Goal: Find specific page/section: Find specific page/section

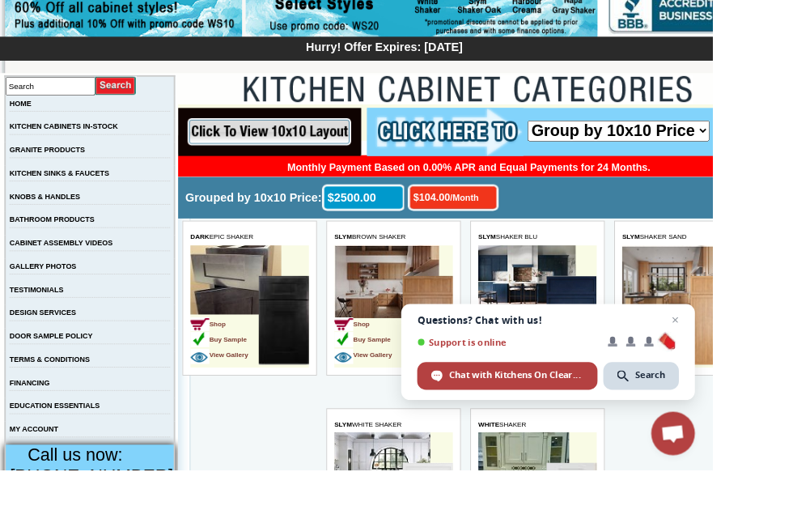
scroll to position [249, 0]
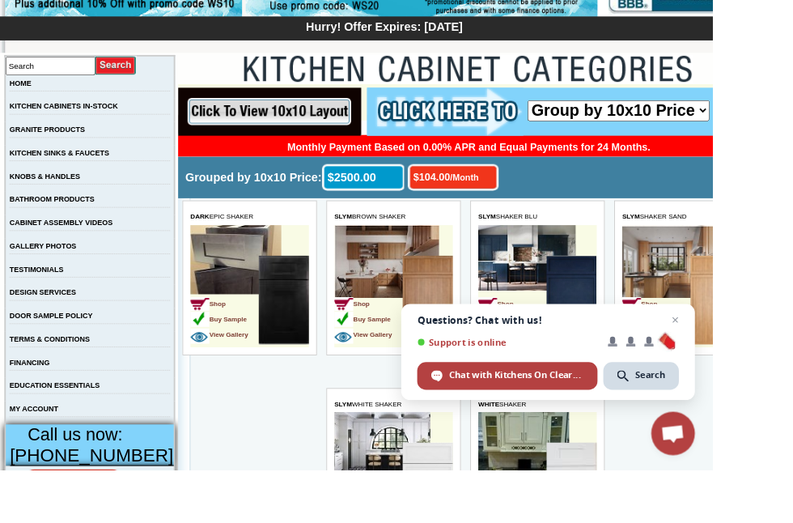
click at [131, 123] on link "KITCHEN CABINETS IN-STOCK" at bounding box center [71, 118] width 121 height 9
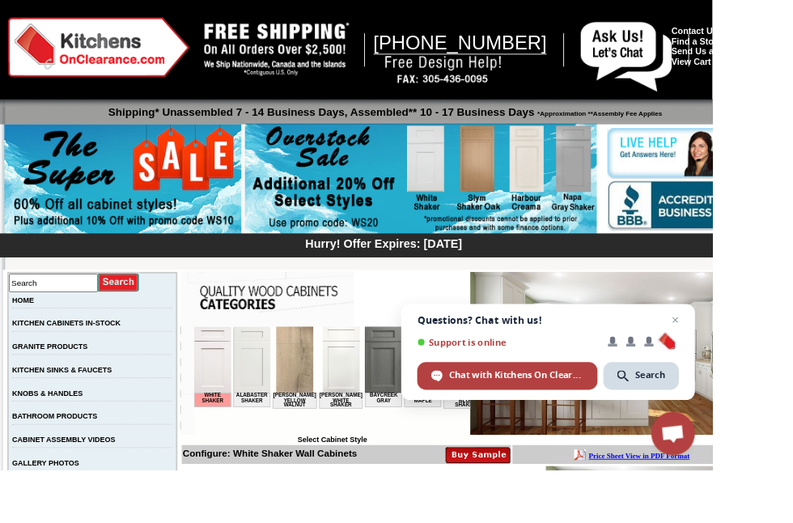
click at [762, 366] on span "Open chat" at bounding box center [751, 355] width 19 height 19
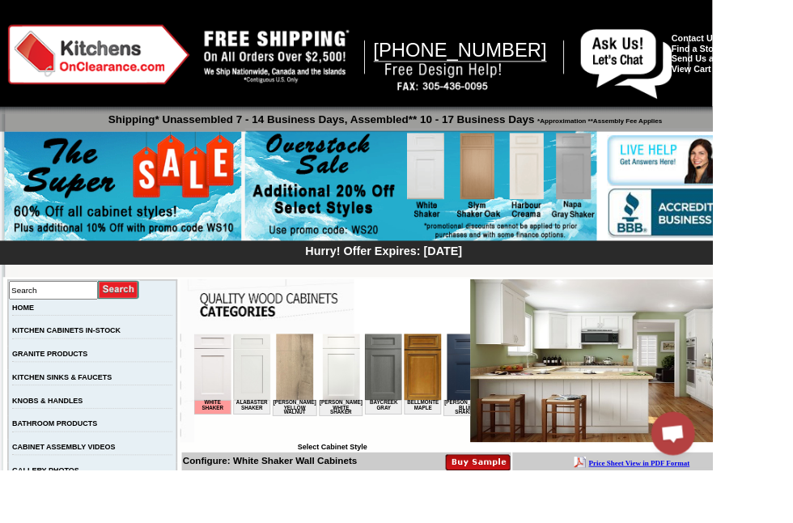
click at [219, 375] on img at bounding box center [214, 371] width 41 height 74
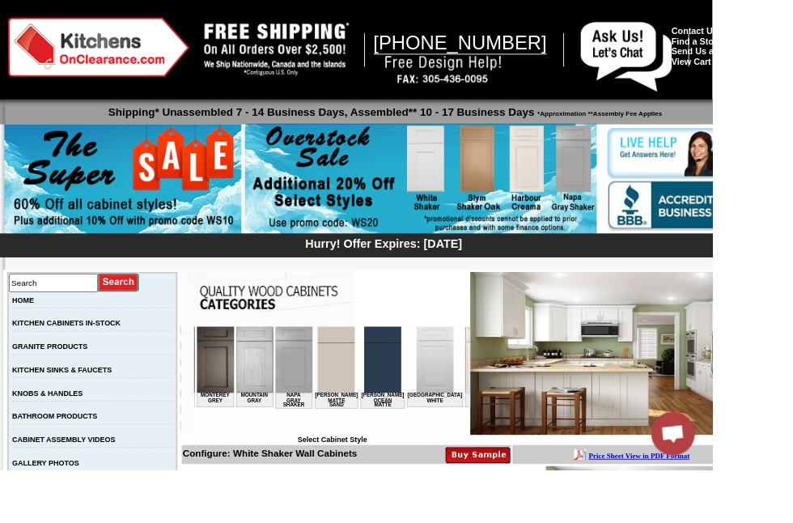
scroll to position [0, 1862]
click at [444, 373] on img at bounding box center [464, 363] width 41 height 74
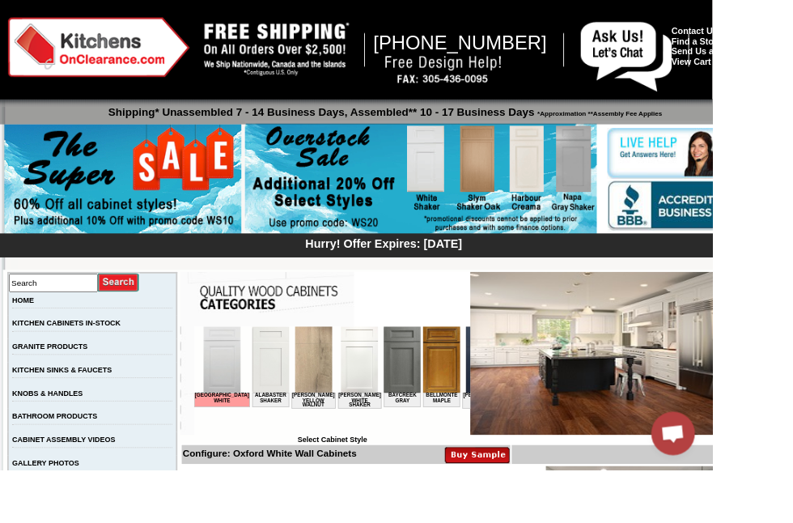
click at [737, 387] on img at bounding box center [682, 393] width 317 height 181
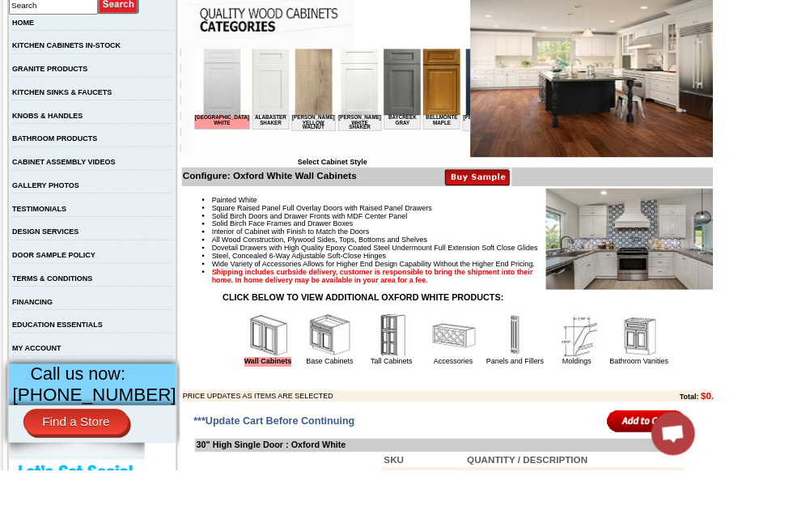
scroll to position [339, 0]
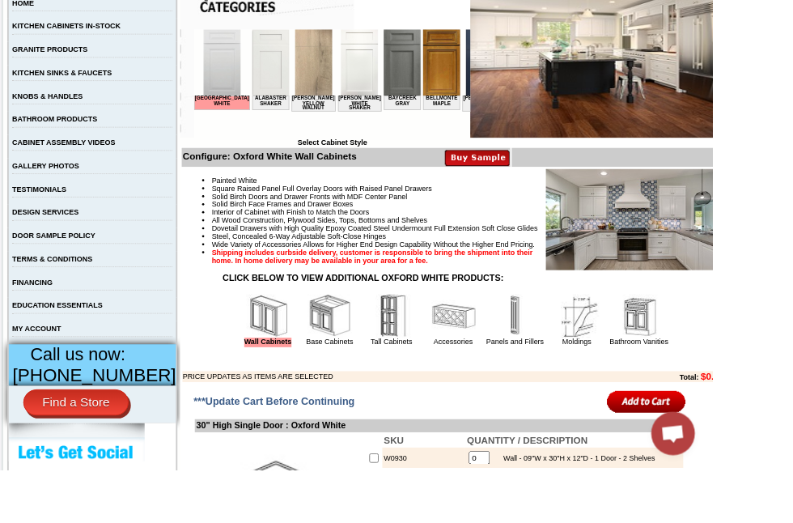
click at [746, 239] on img at bounding box center [707, 244] width 199 height 113
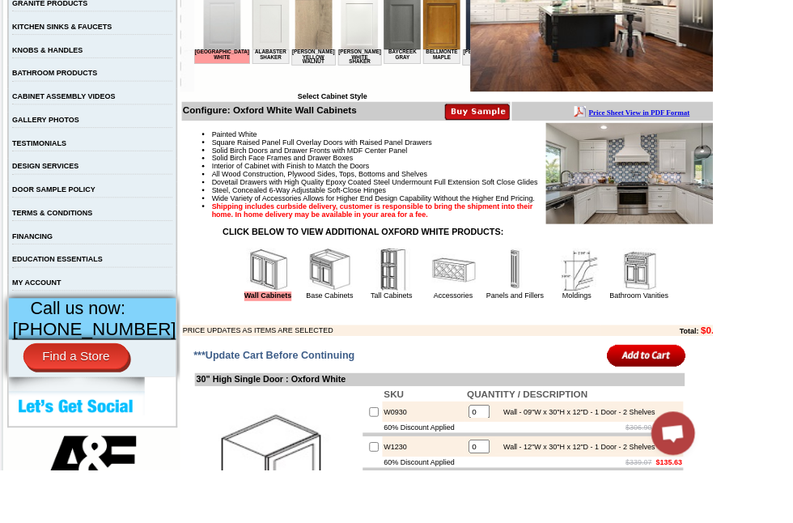
scroll to position [392, 0]
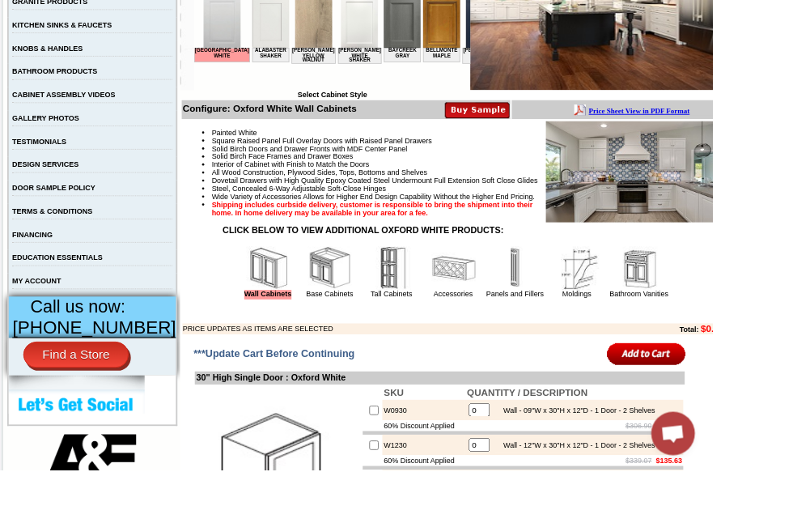
click at [87, 410] on link "Find a Store" at bounding box center [84, 394] width 117 height 29
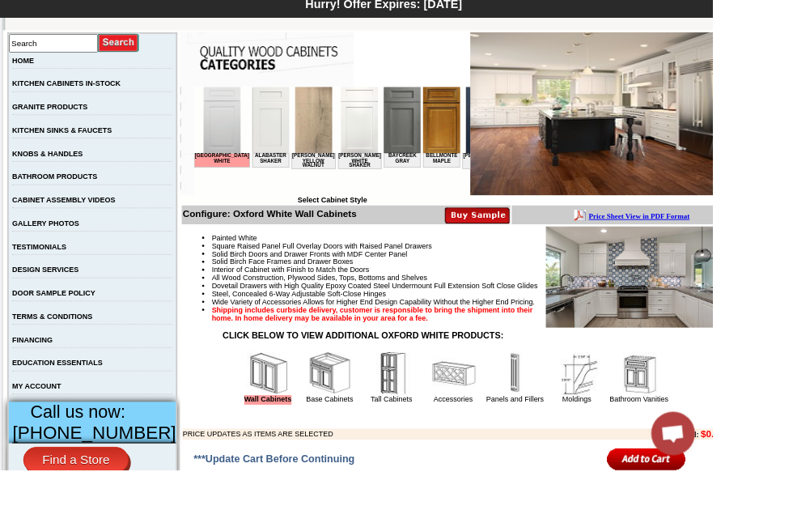
scroll to position [281, 0]
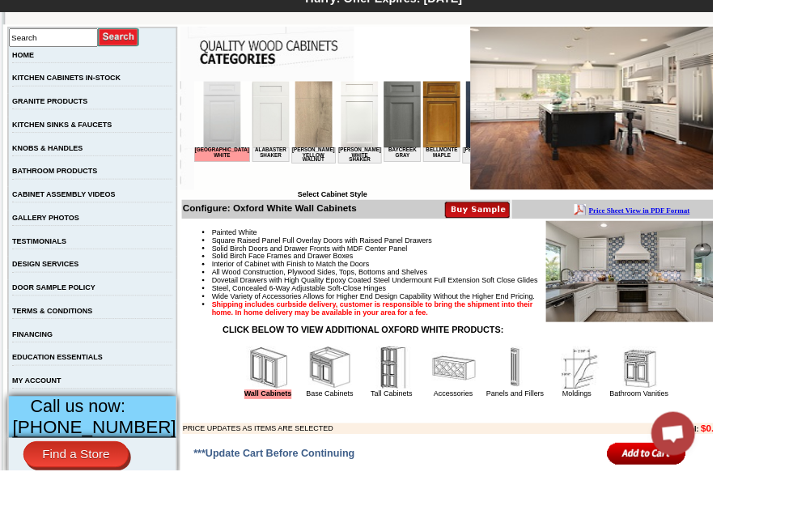
click at [46, 253] on td "GALLERY PHOTOS" at bounding box center [103, 247] width 189 height 26
click at [66, 247] on link "GALLERY PHOTOS" at bounding box center [51, 242] width 74 height 9
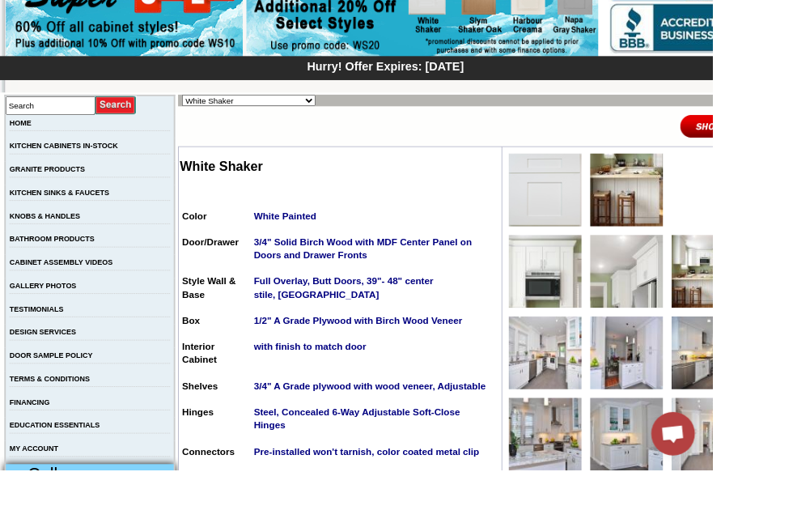
scroll to position [178, 0]
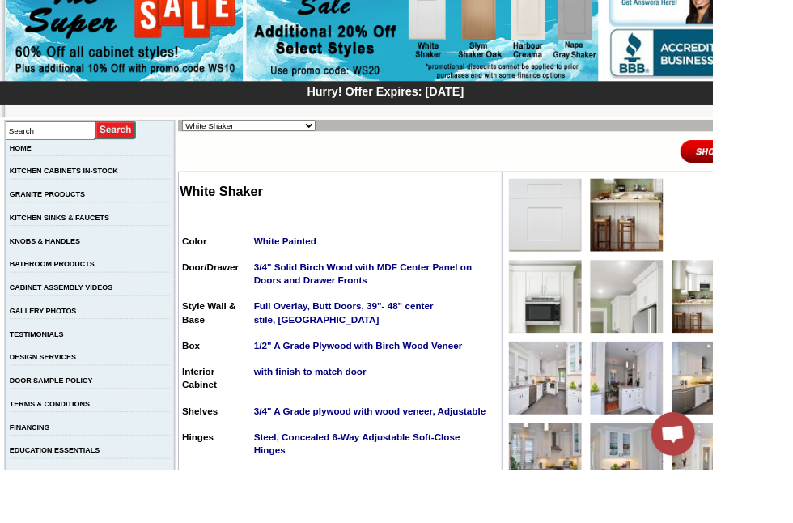
click at [613, 254] on img at bounding box center [607, 238] width 81 height 81
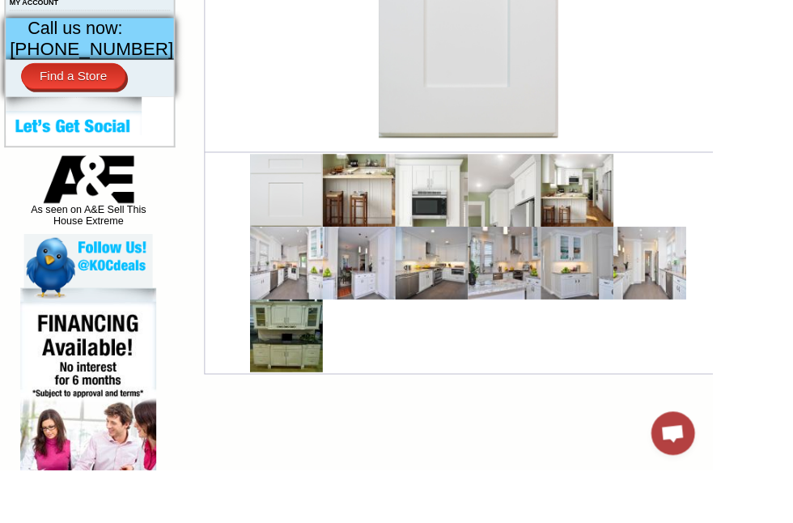
scroll to position [701, 0]
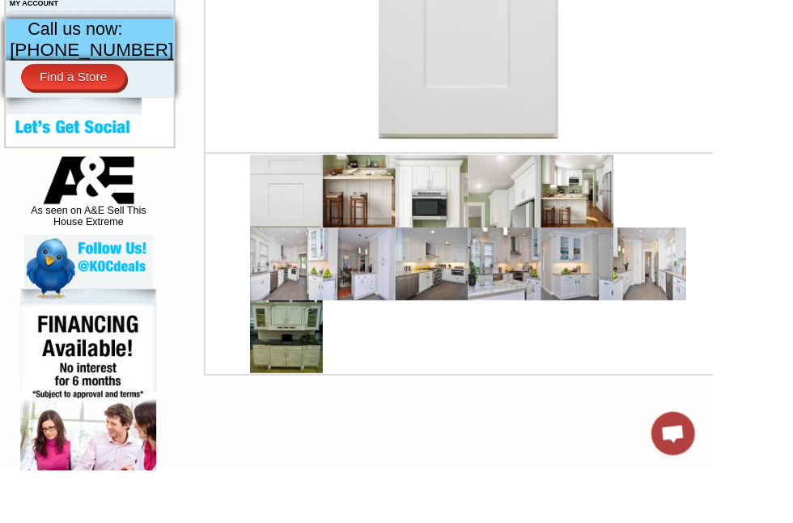
click at [400, 229] on img at bounding box center [399, 212] width 81 height 81
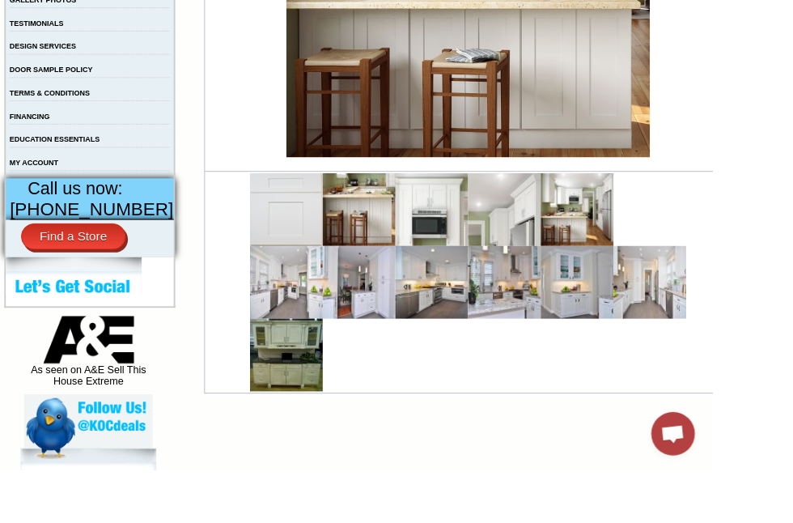
scroll to position [524, 0]
click at [405, 325] on img at bounding box center [399, 314] width 81 height 81
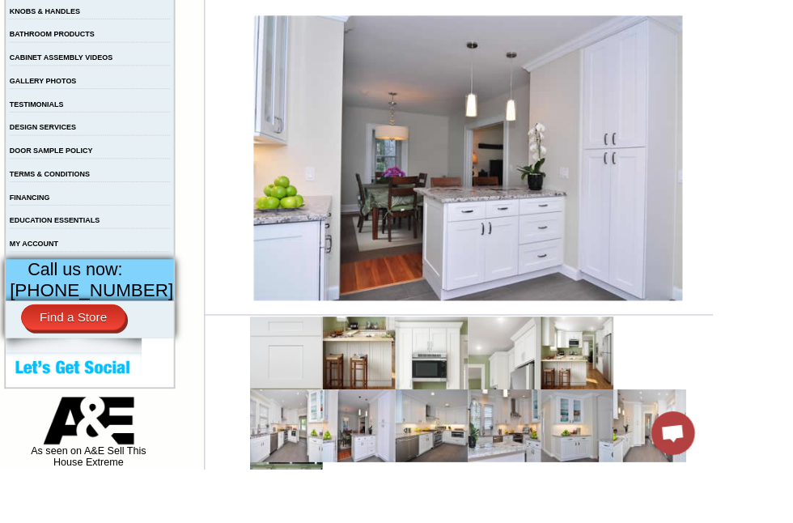
scroll to position [434, 0]
click at [300, 486] on img at bounding box center [318, 473] width 81 height 81
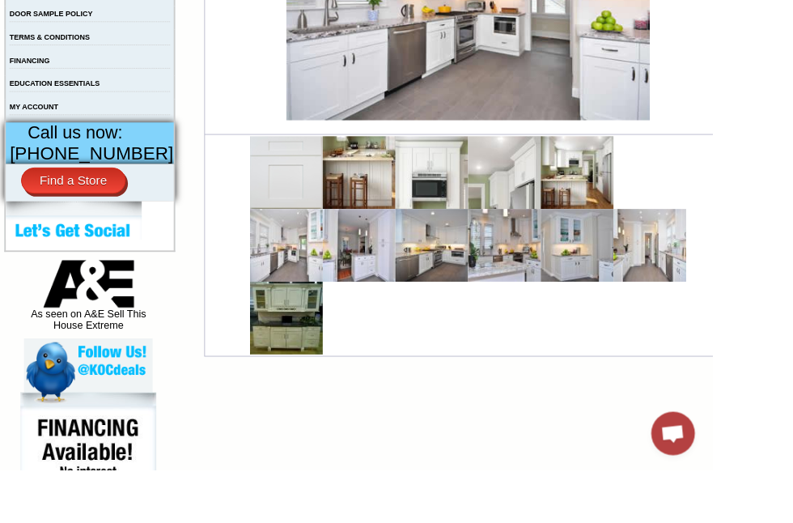
scroll to position [570, 0]
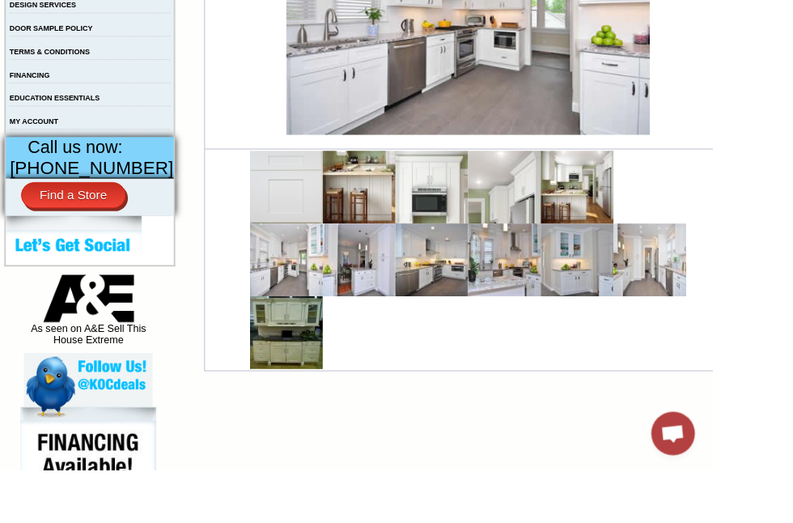
click at [727, 317] on img at bounding box center [723, 289] width 81 height 81
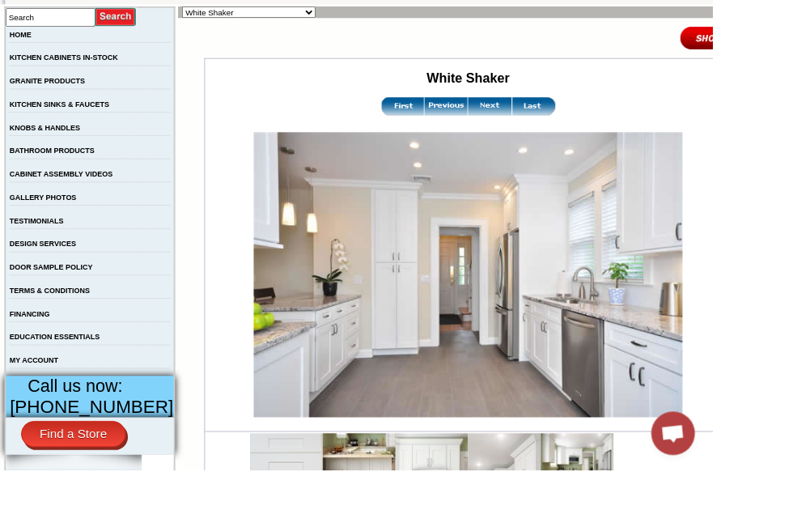
scroll to position [302, 0]
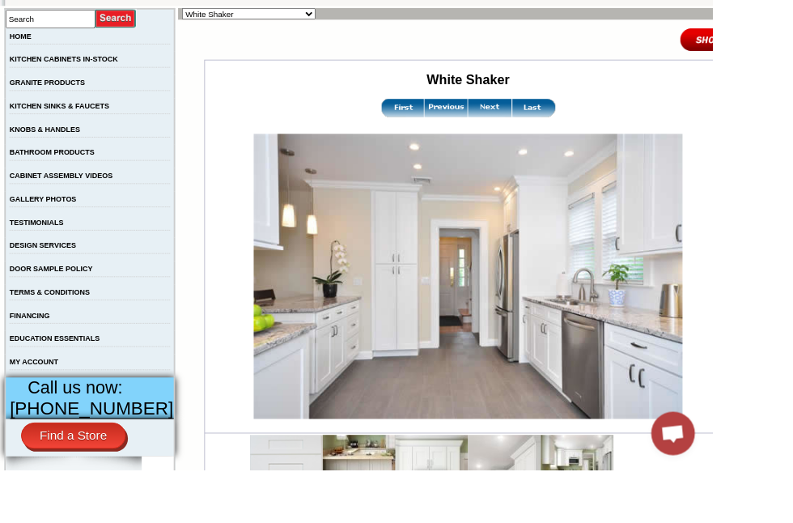
click at [101, 23] on input "Search" at bounding box center [56, 21] width 100 height 21
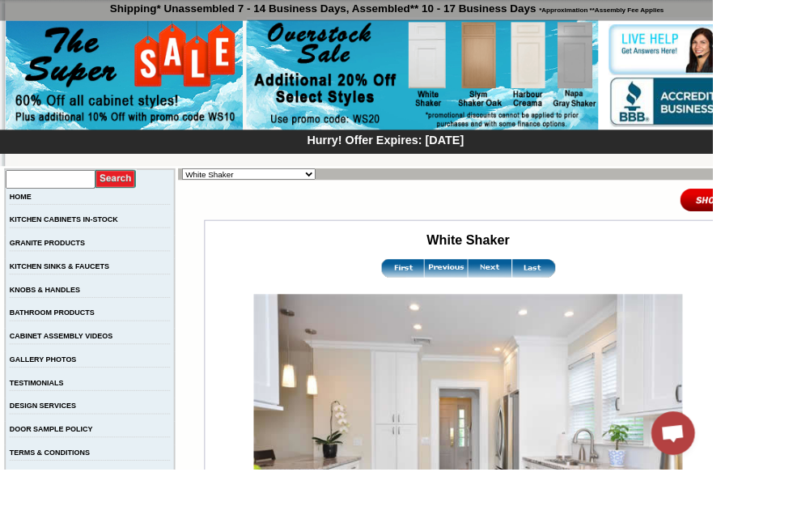
scroll to position [124, 0]
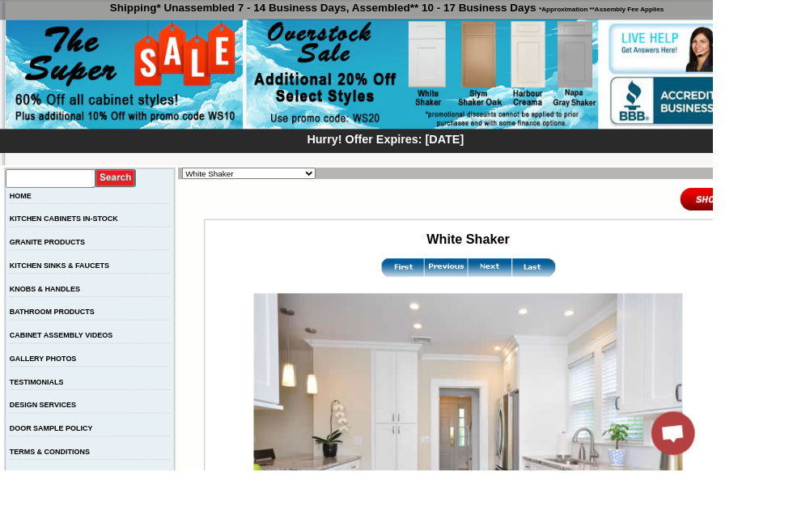
click at [91, 199] on input "text" at bounding box center [56, 199] width 100 height 21
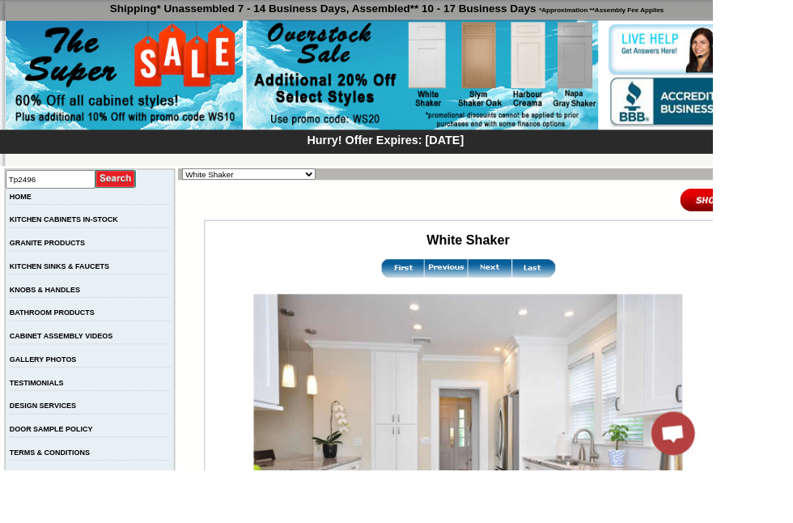
type input "Tp2496"
click at [148, 198] on input "image" at bounding box center [129, 199] width 46 height 22
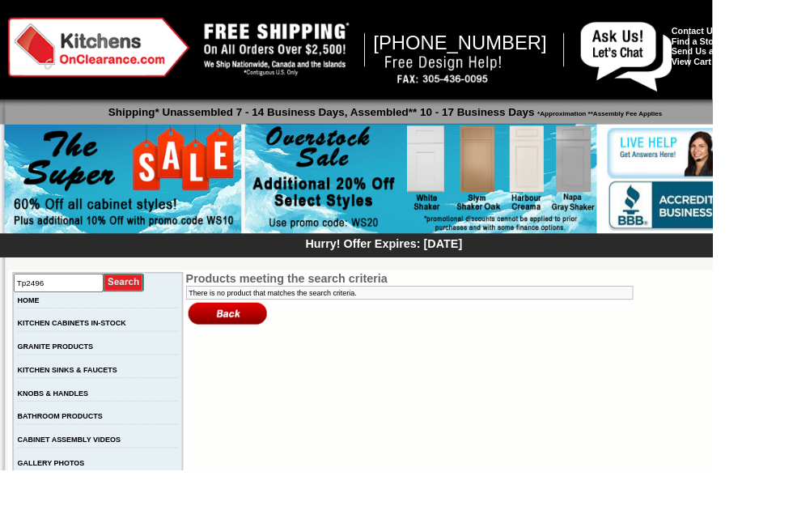
scroll to position [8, 0]
